Goal: Information Seeking & Learning: Learn about a topic

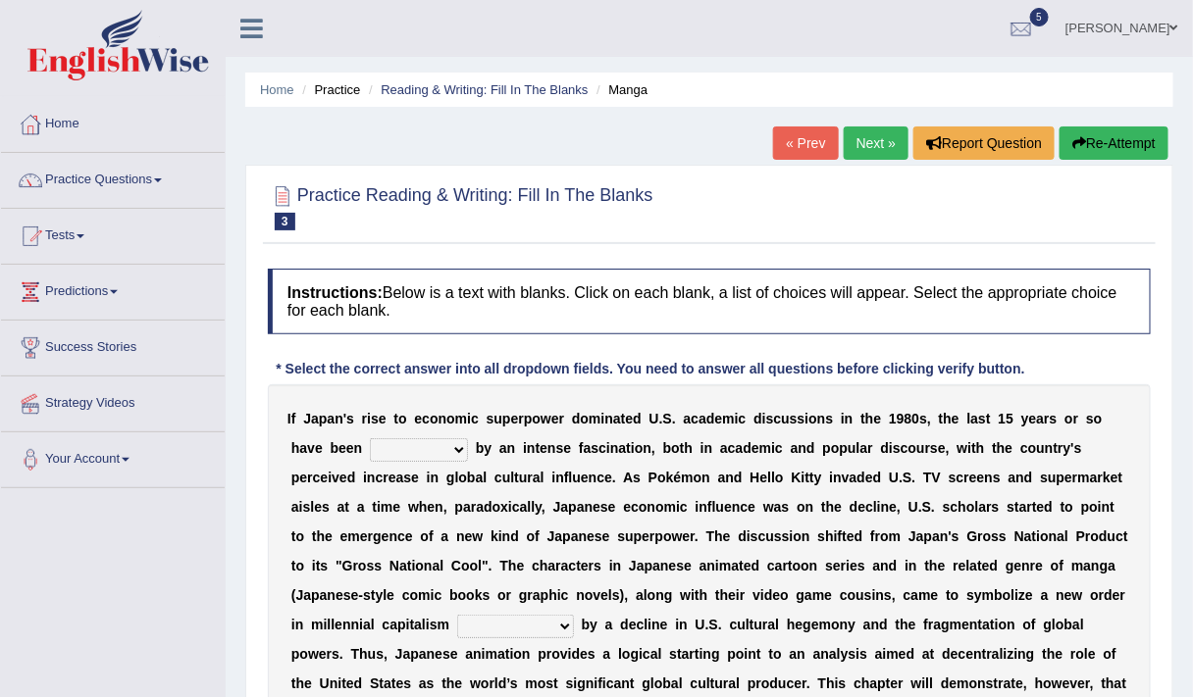
click at [1058, 282] on h4 "Instructions: Below is a text with blanks. Click on each blank, a list of choic…" at bounding box center [709, 302] width 883 height 66
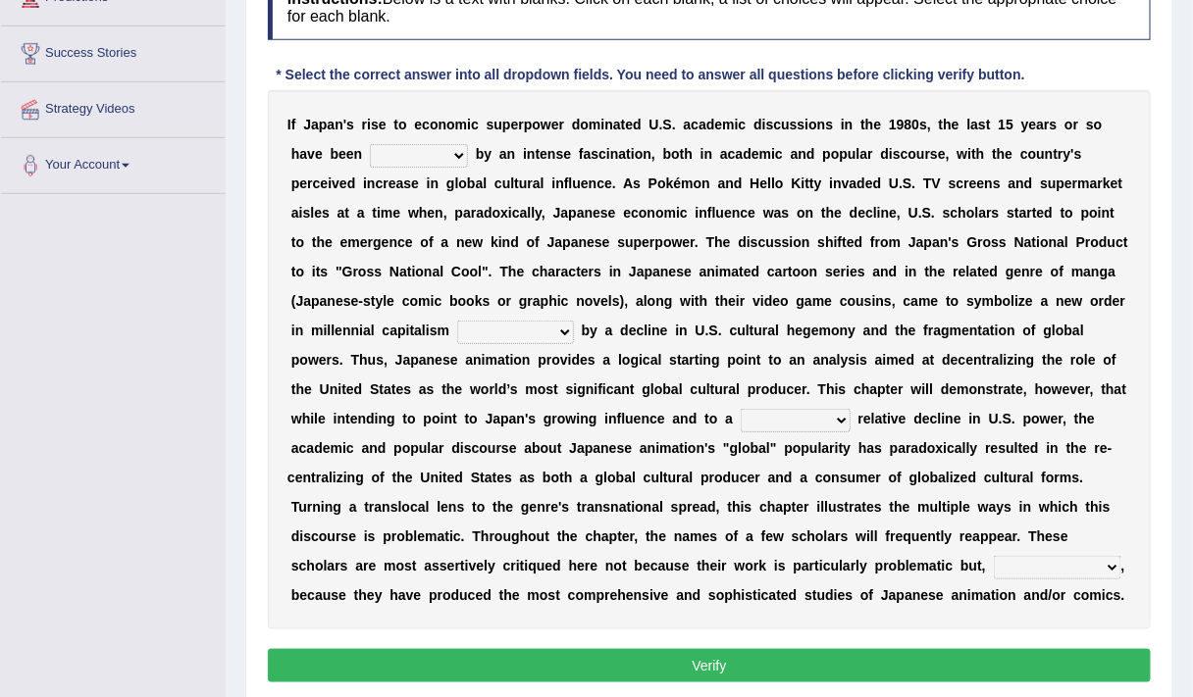
scroll to position [294, 0]
click at [461, 144] on select "marked dedicated made inspired" at bounding box center [419, 156] width 98 height 24
select select "inspired"
click at [370, 144] on select "marked dedicated made inspired" at bounding box center [419, 156] width 98 height 24
click at [719, 655] on button "Verify" at bounding box center [709, 665] width 883 height 33
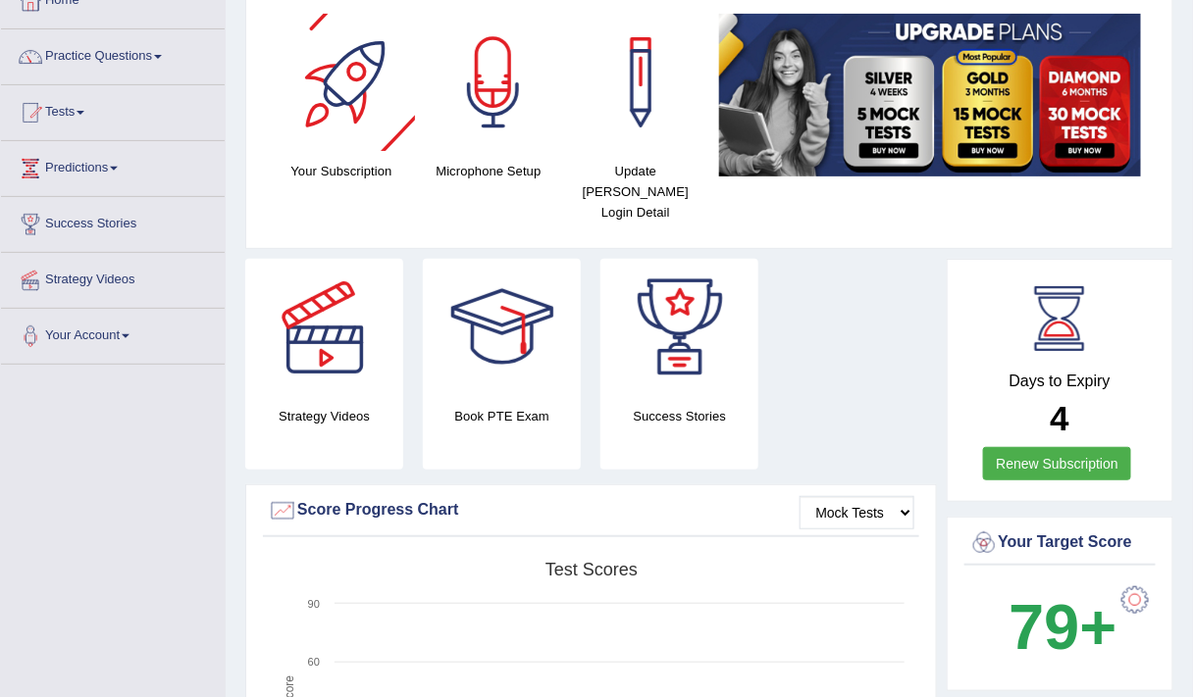
scroll to position [128, 0]
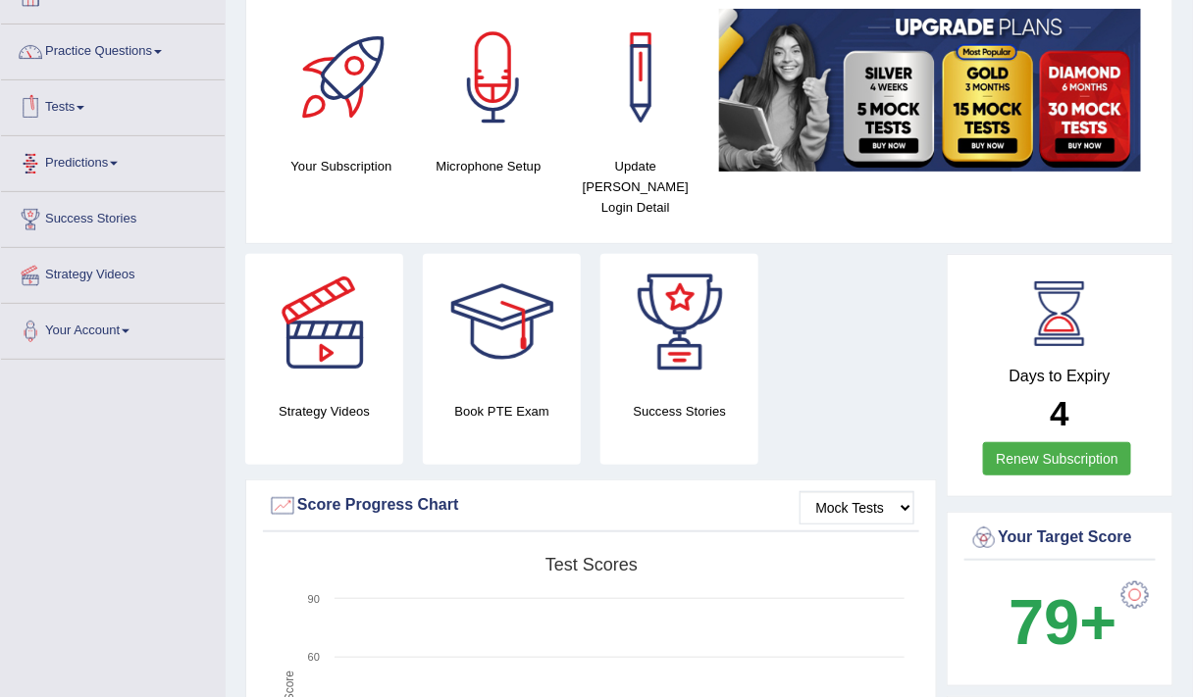
click at [67, 112] on link "Tests" at bounding box center [113, 104] width 224 height 49
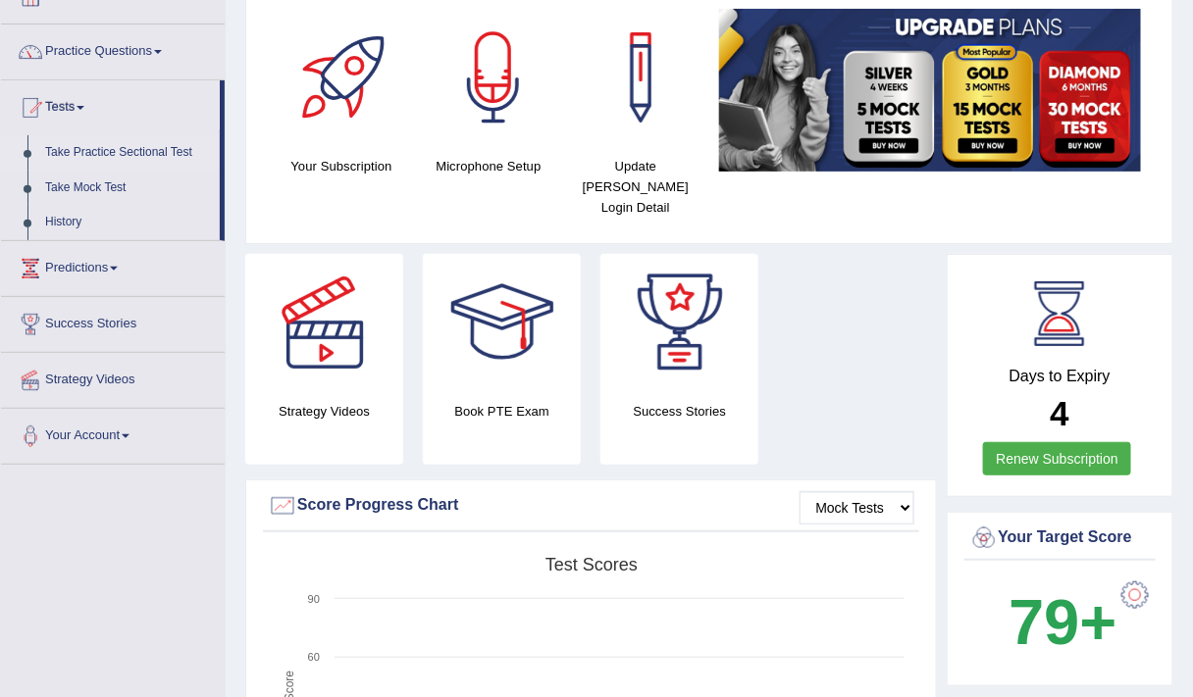
click at [94, 150] on link "Take Practice Sectional Test" at bounding box center [127, 152] width 183 height 35
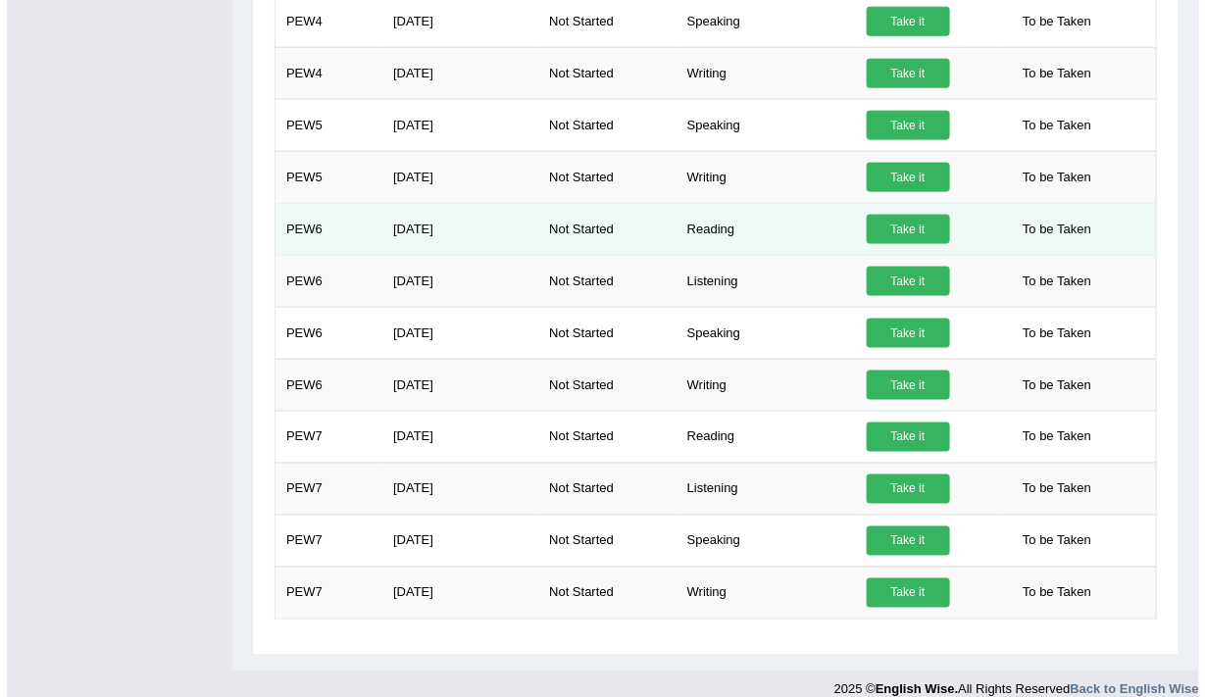
scroll to position [720, 0]
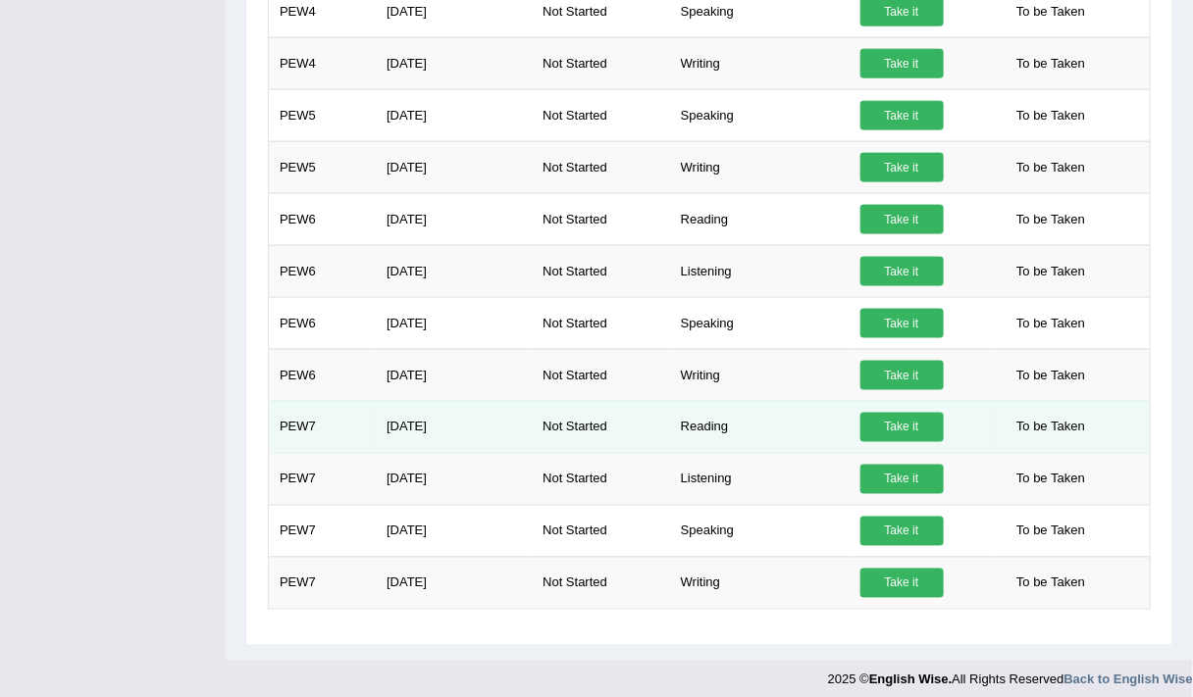
click at [898, 413] on link "Take it" at bounding box center [901, 427] width 83 height 29
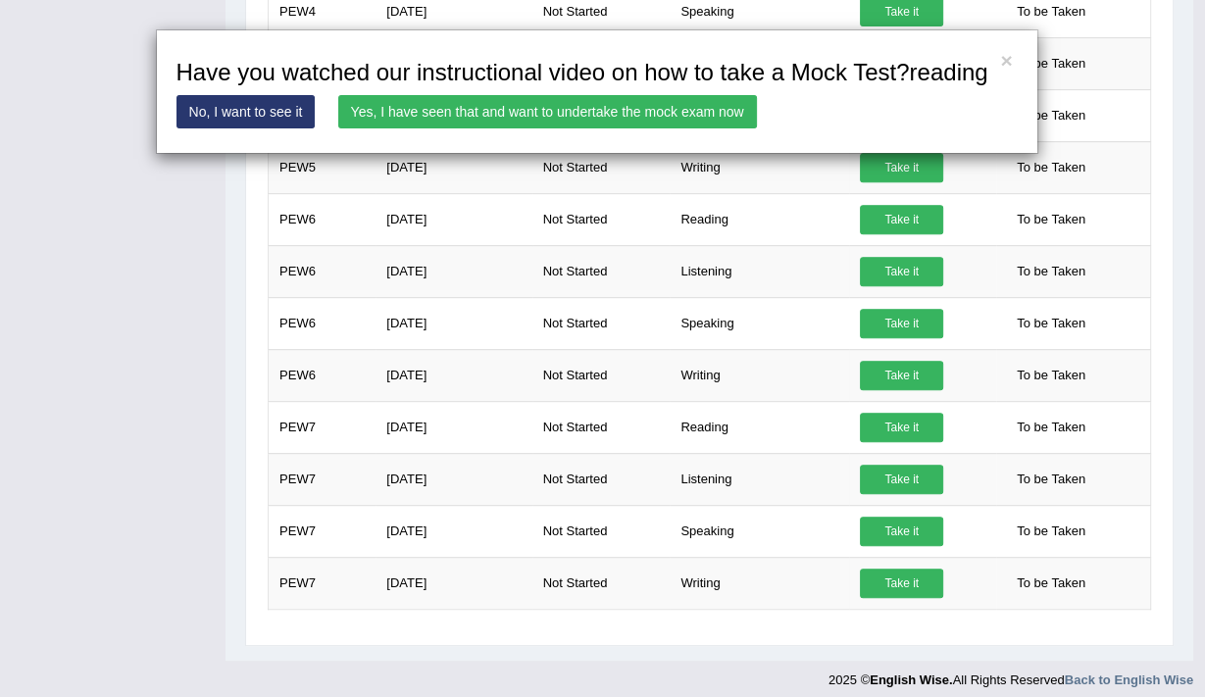
click at [600, 109] on link "Yes, I have seen that and want to undertake the mock exam now" at bounding box center [547, 111] width 419 height 33
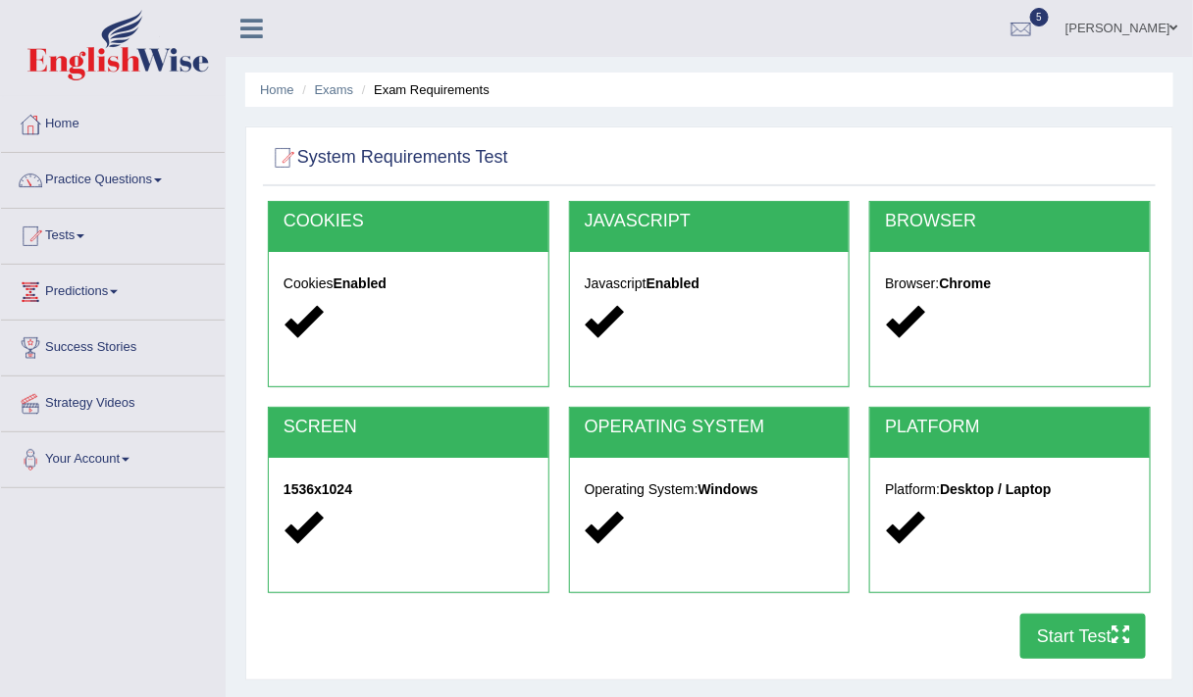
click at [1049, 632] on button "Start Test" at bounding box center [1083, 636] width 126 height 45
